Goal: Task Accomplishment & Management: Complete application form

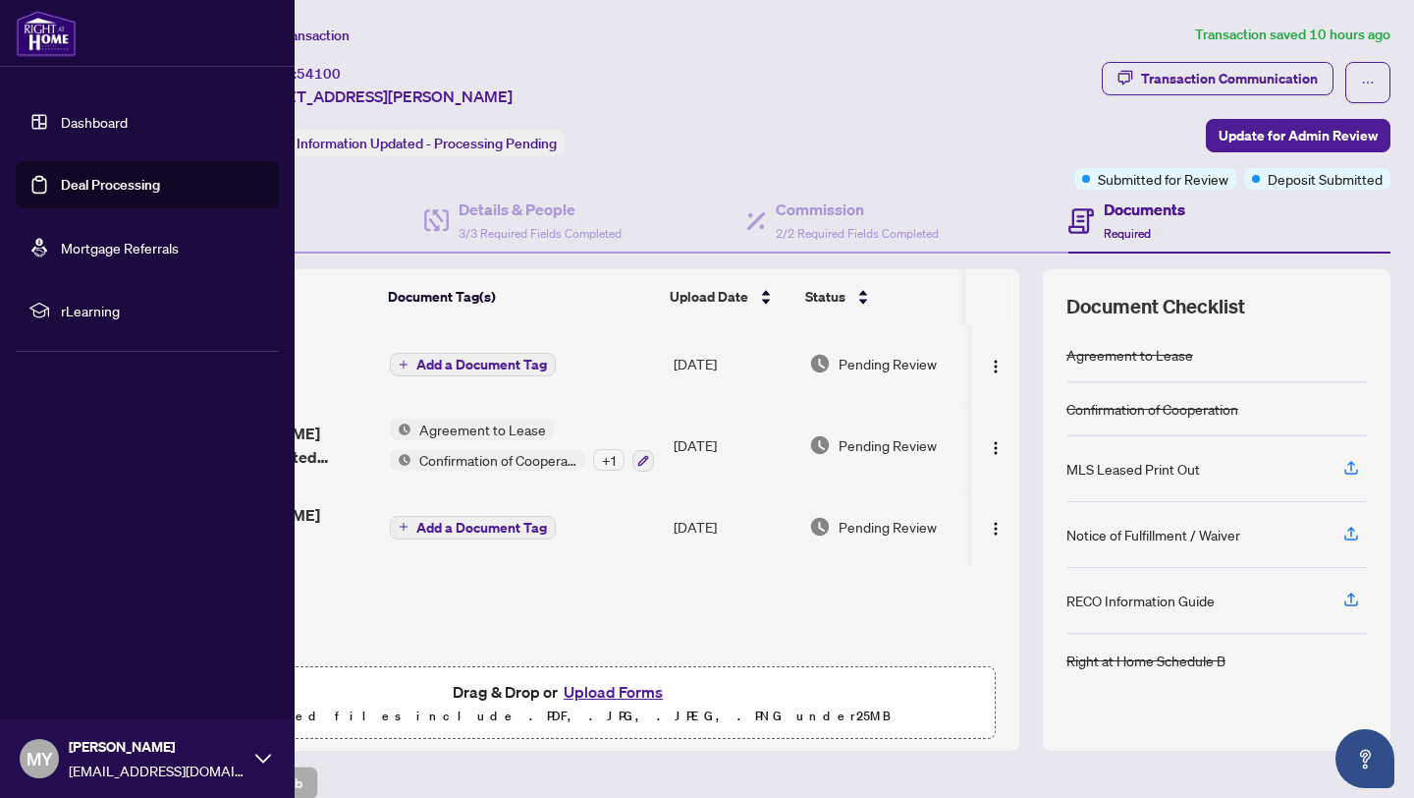
click at [100, 123] on link "Dashboard" at bounding box center [94, 122] width 67 height 18
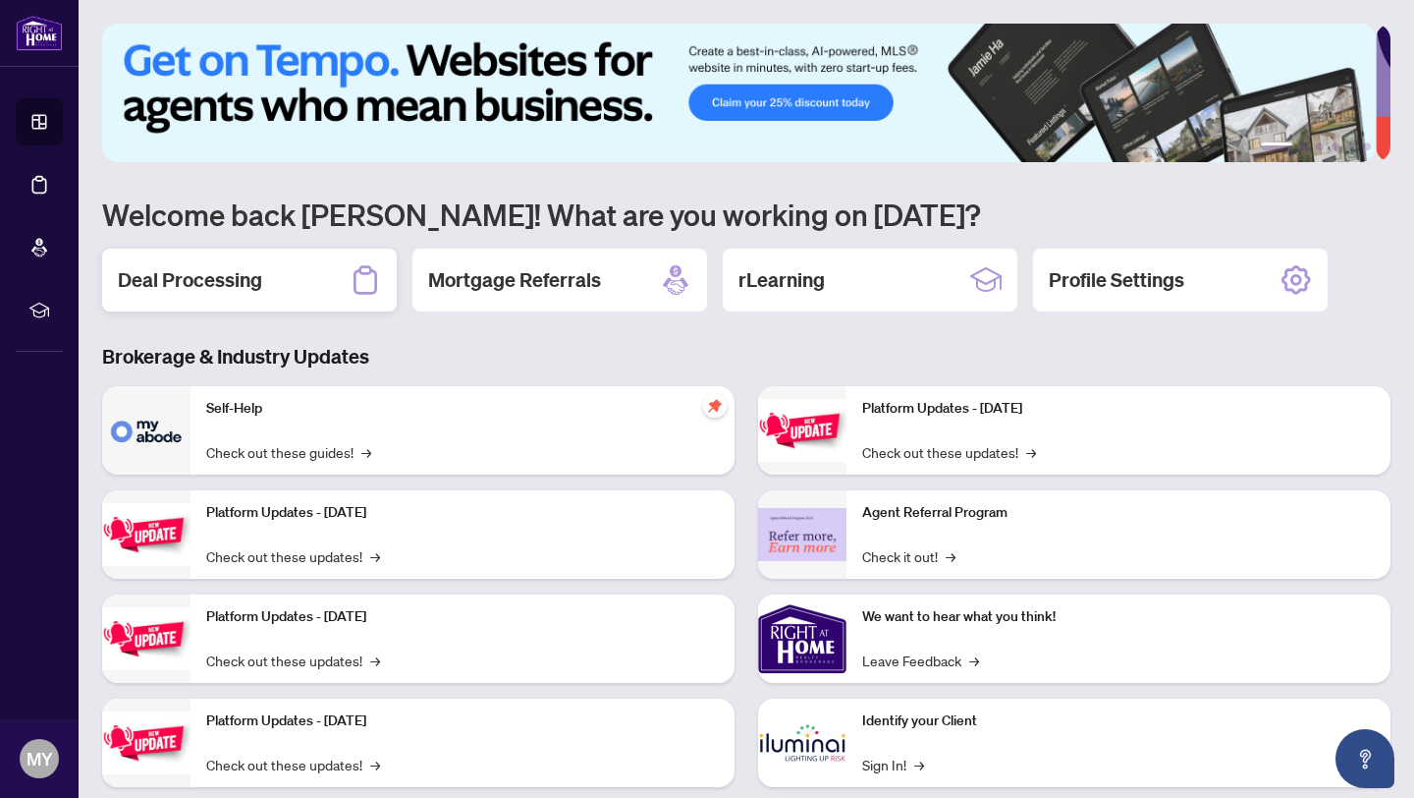
click at [223, 282] on h2 "Deal Processing" at bounding box center [190, 280] width 144 height 28
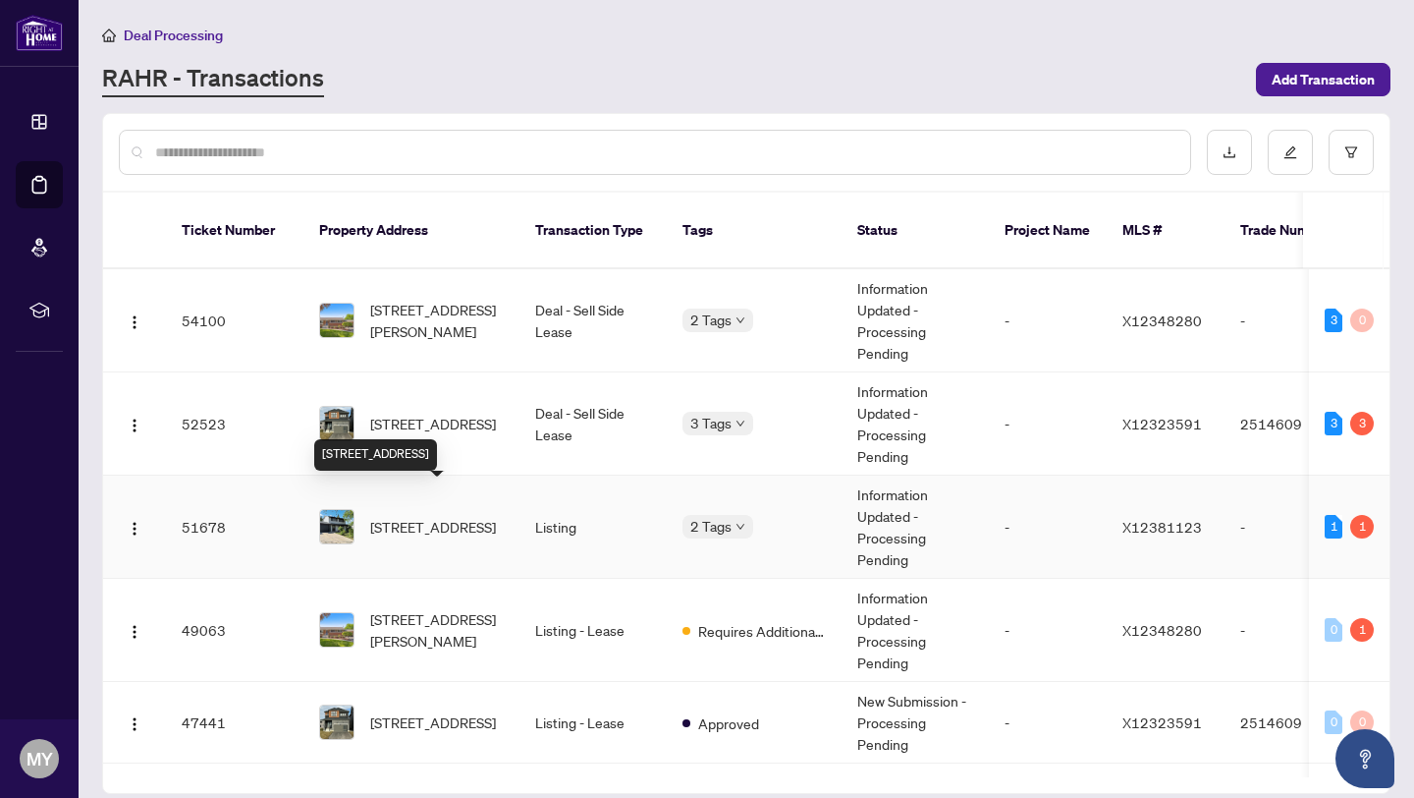
click at [400, 516] on span "[STREET_ADDRESS]" at bounding box center [433, 527] width 126 height 22
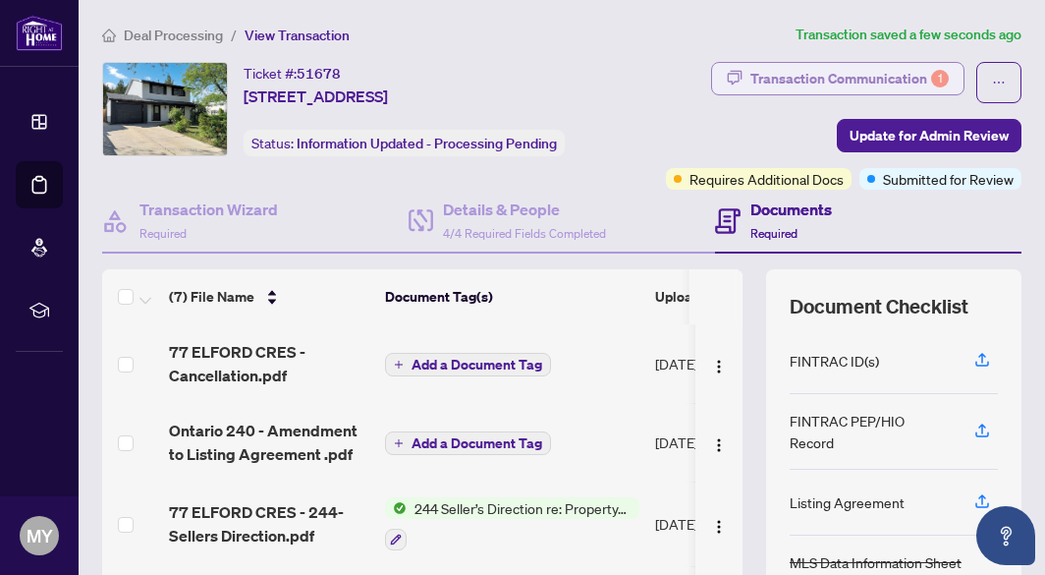
click at [842, 68] on div "Transaction Communication 1" at bounding box center [849, 78] width 198 height 31
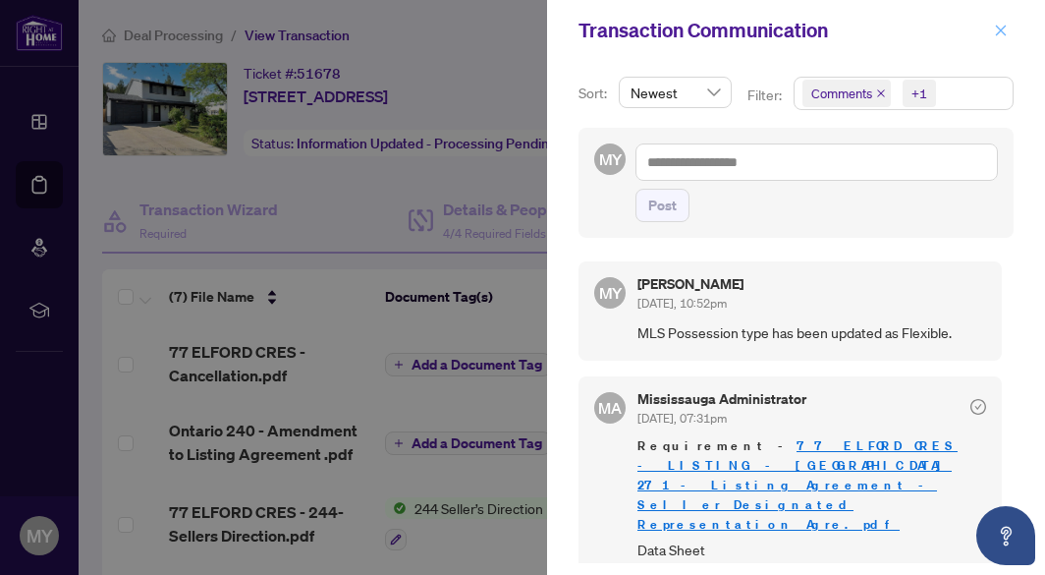
click at [1011, 28] on button "button" at bounding box center [1001, 31] width 26 height 24
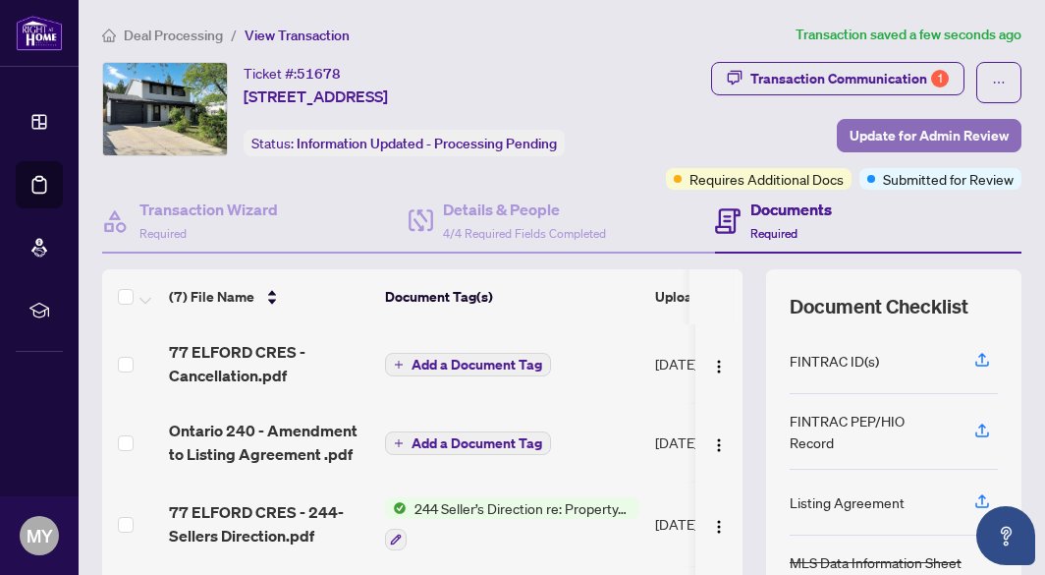
click at [896, 132] on span "Update for Admin Review" at bounding box center [929, 135] width 159 height 31
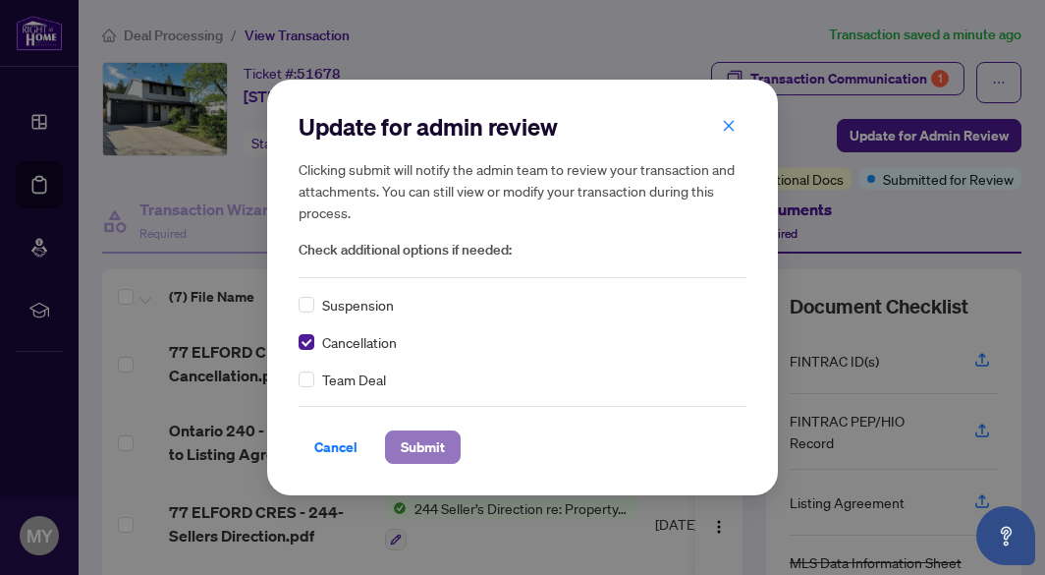
click at [431, 443] on span "Submit" at bounding box center [423, 446] width 44 height 31
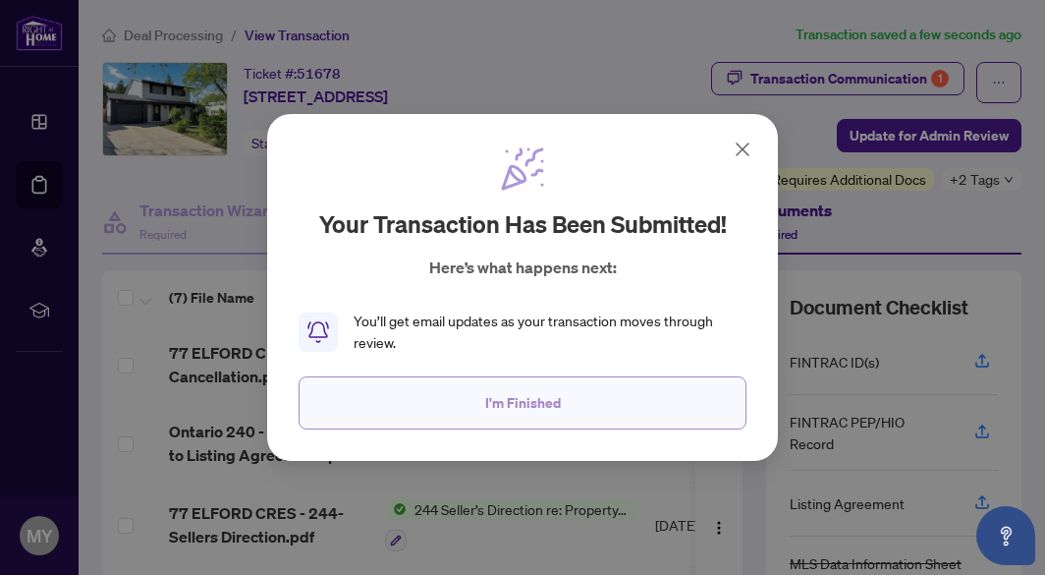
click at [473, 414] on button "I'm Finished" at bounding box center [523, 402] width 448 height 53
